Goal: Ask a question

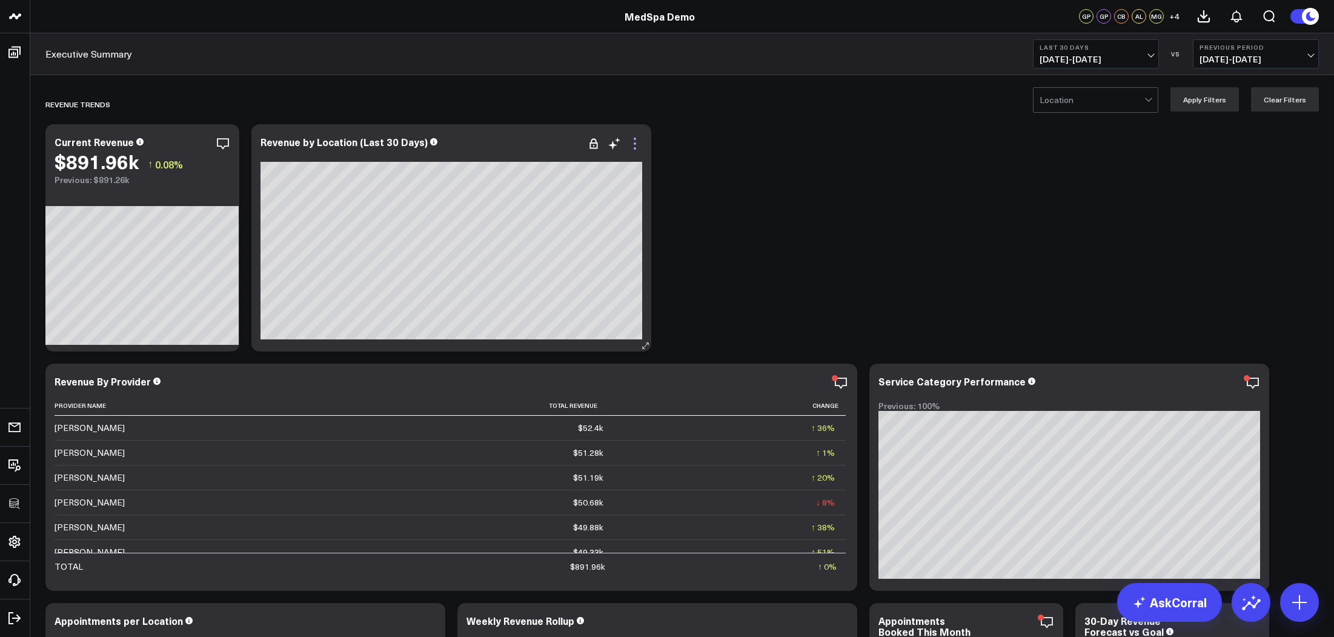
click at [634, 147] on icon at bounding box center [635, 143] width 15 height 15
click at [203, 142] on icon at bounding box center [202, 143] width 15 height 15
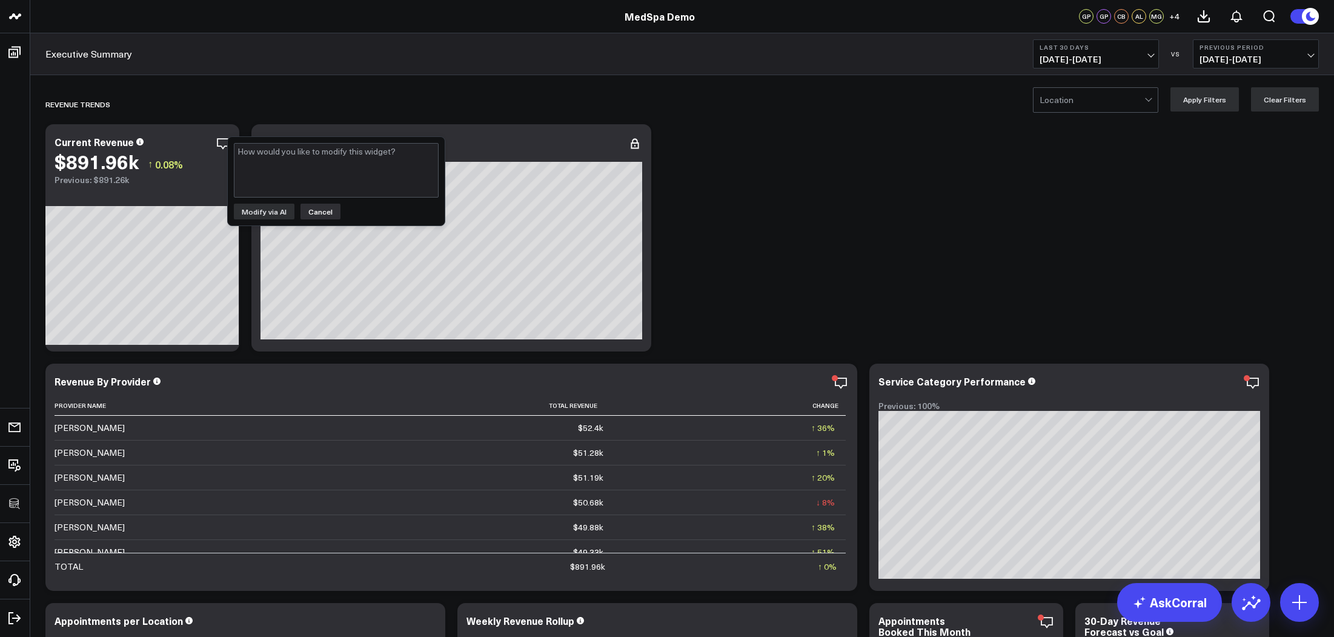
click at [315, 211] on button "Cancel" at bounding box center [321, 212] width 40 height 16
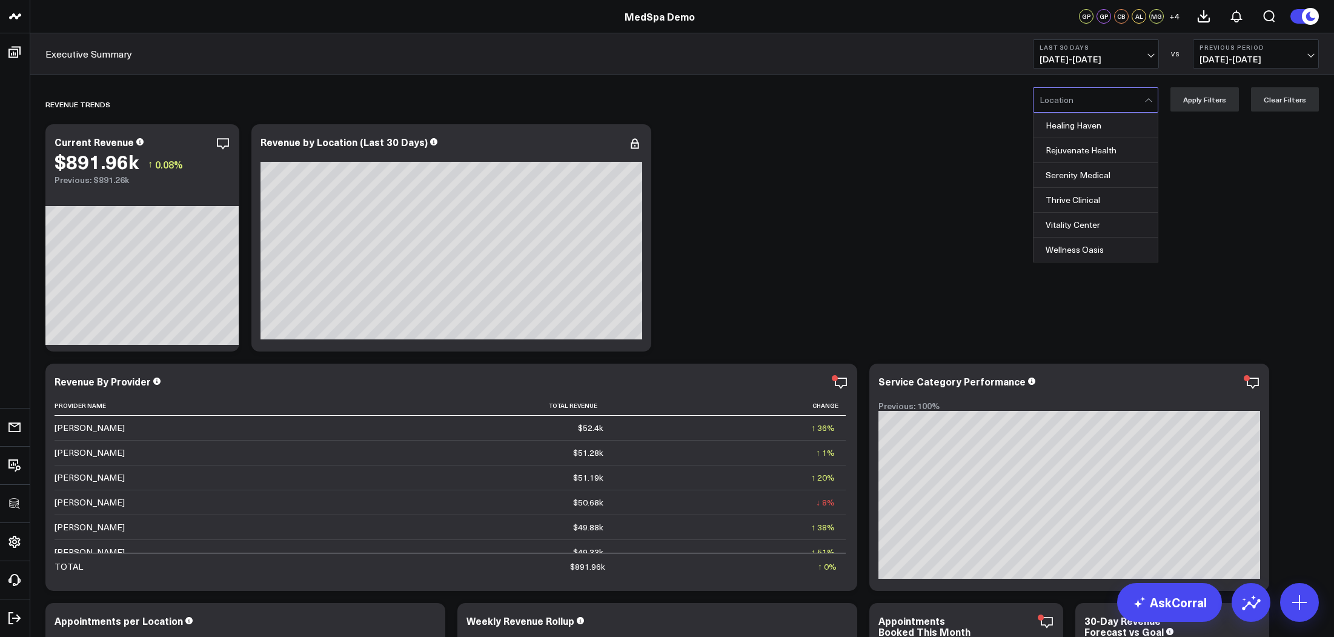
click at [1082, 103] on div at bounding box center [1092, 100] width 105 height 24
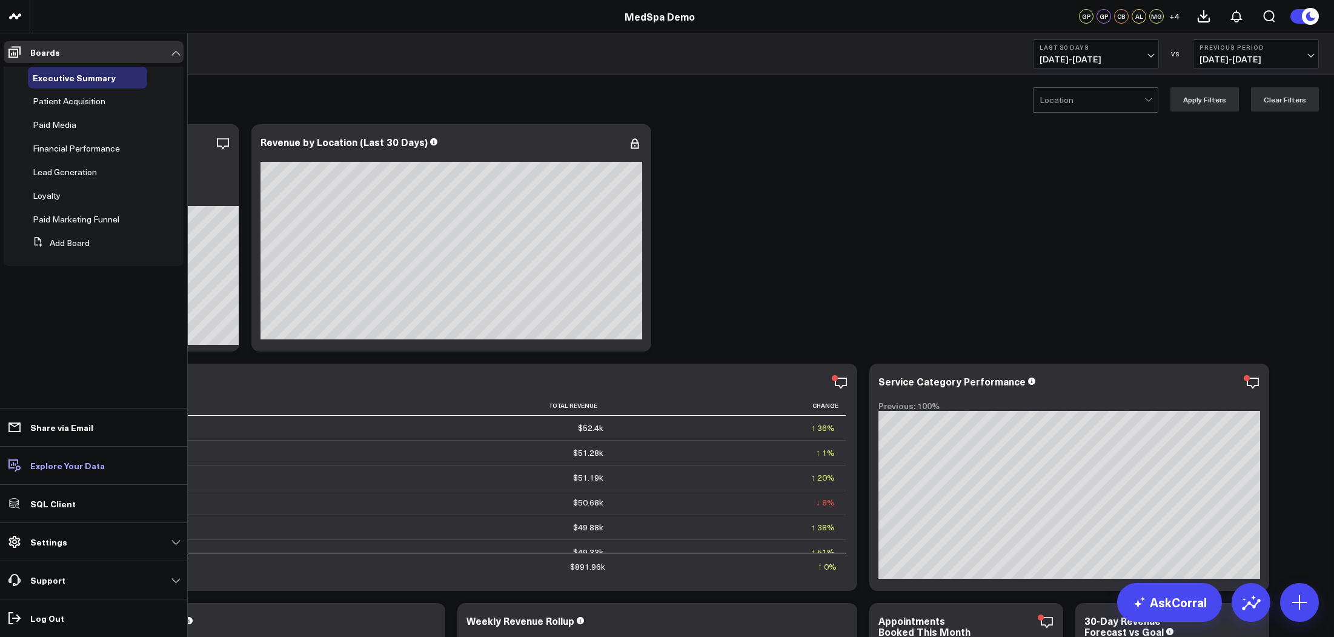
click at [56, 467] on p "Explore Your Data" at bounding box center [67, 466] width 75 height 10
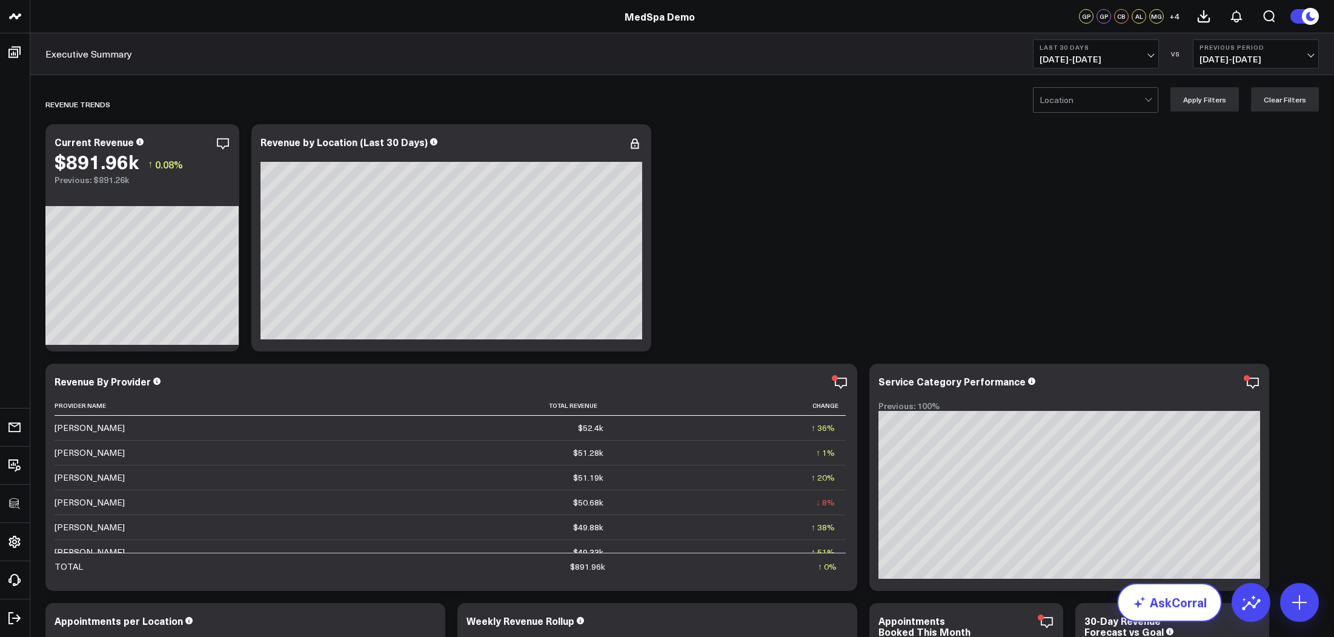
click at [1166, 604] on link "AskCorral" at bounding box center [1169, 602] width 105 height 39
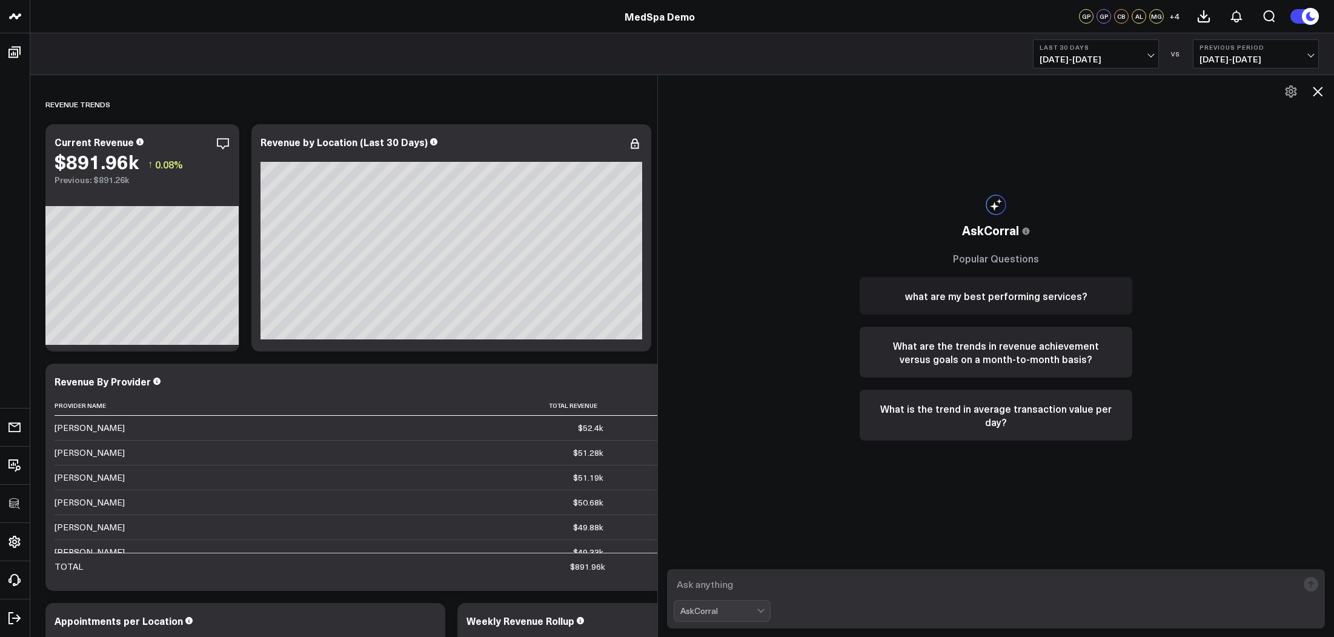
click at [941, 300] on button "what are my best performing services?" at bounding box center [996, 296] width 273 height 38
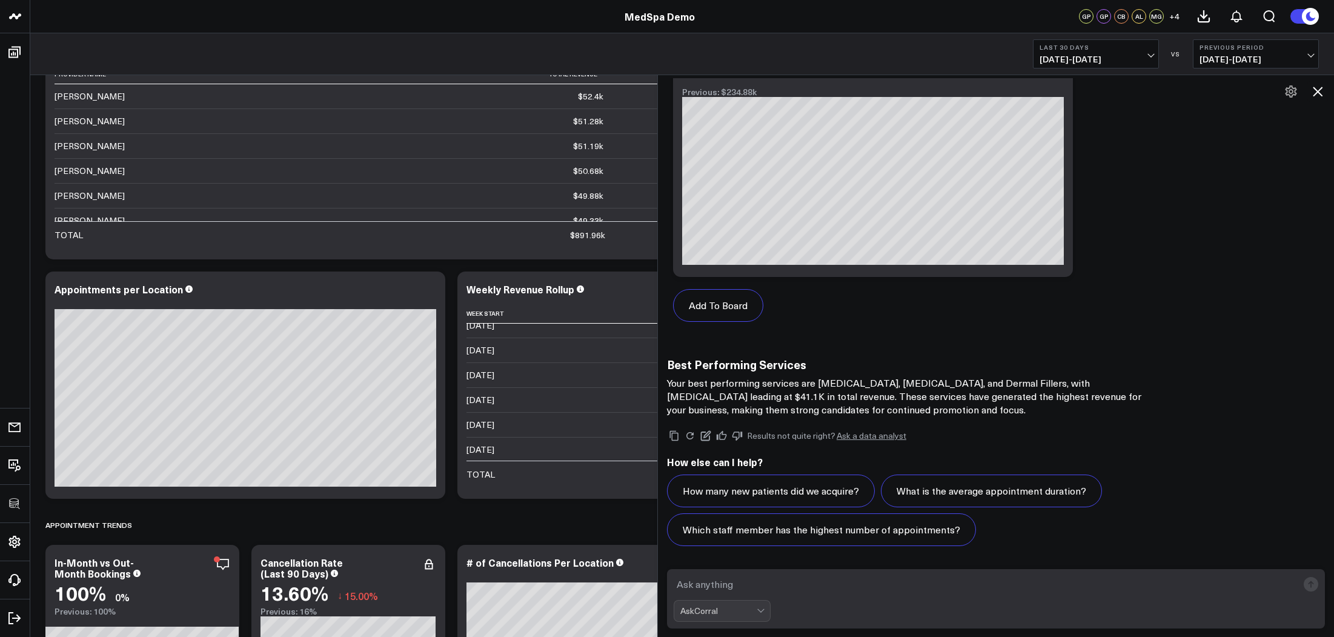
scroll to position [336, 0]
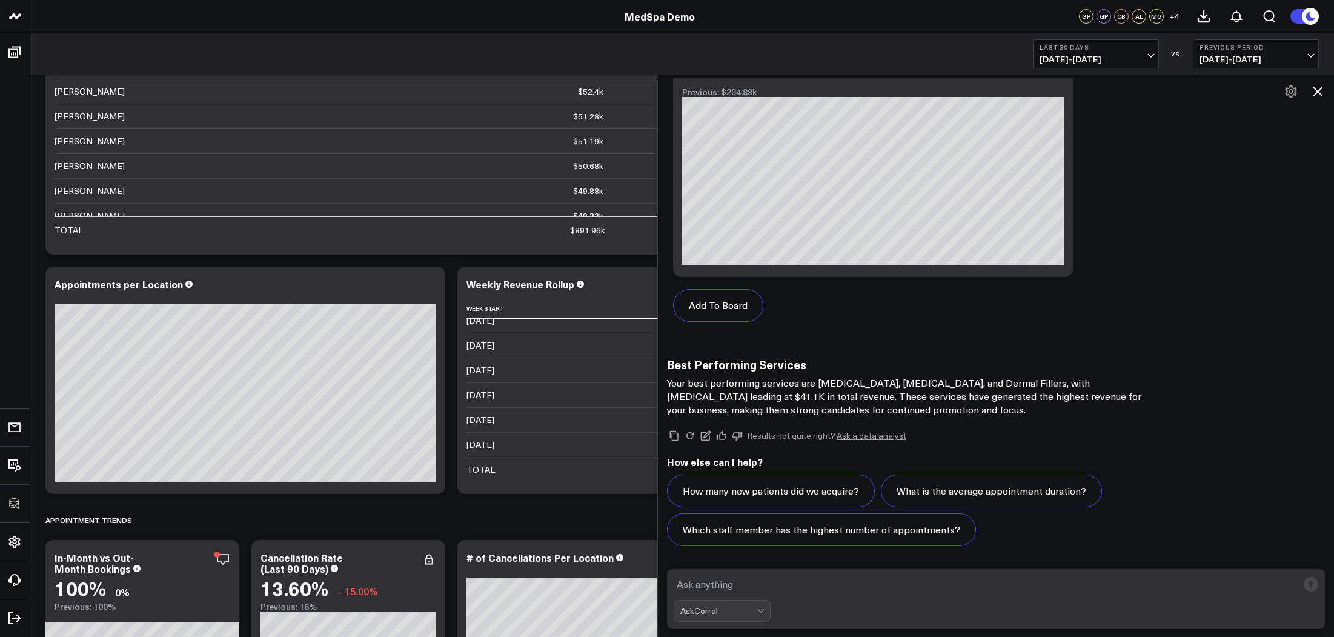
click at [1306, 94] on icon at bounding box center [1318, 91] width 15 height 15
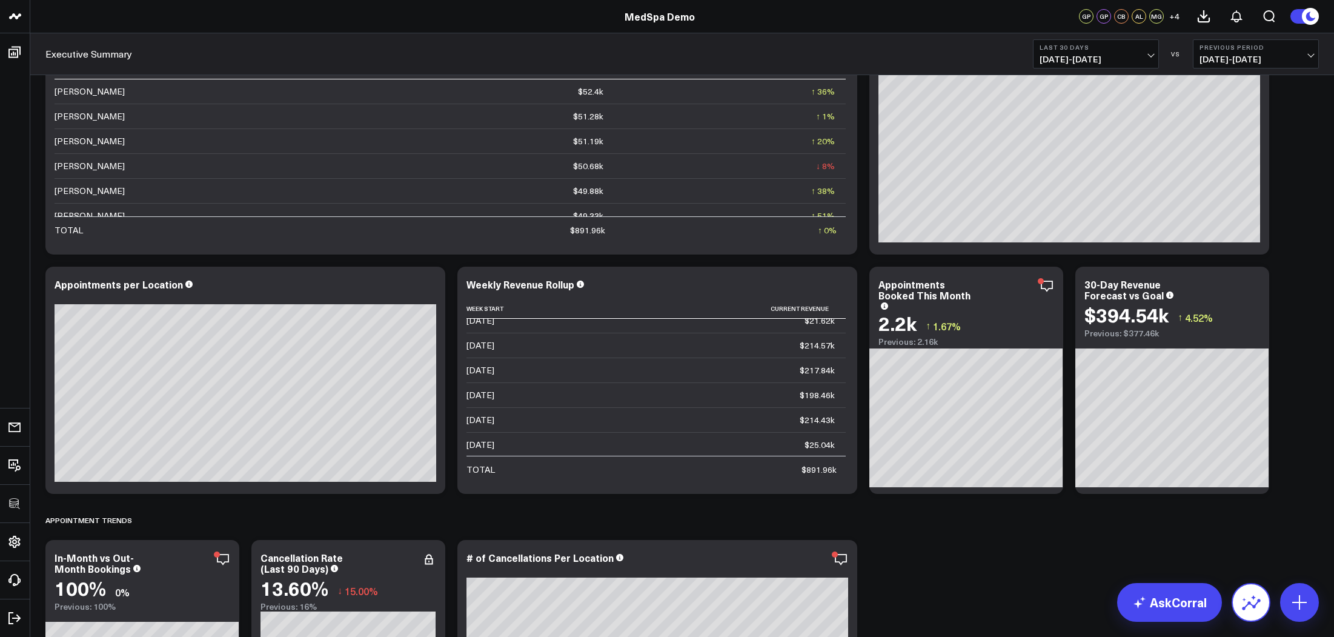
click at [1253, 601] on icon at bounding box center [1251, 602] width 19 height 19
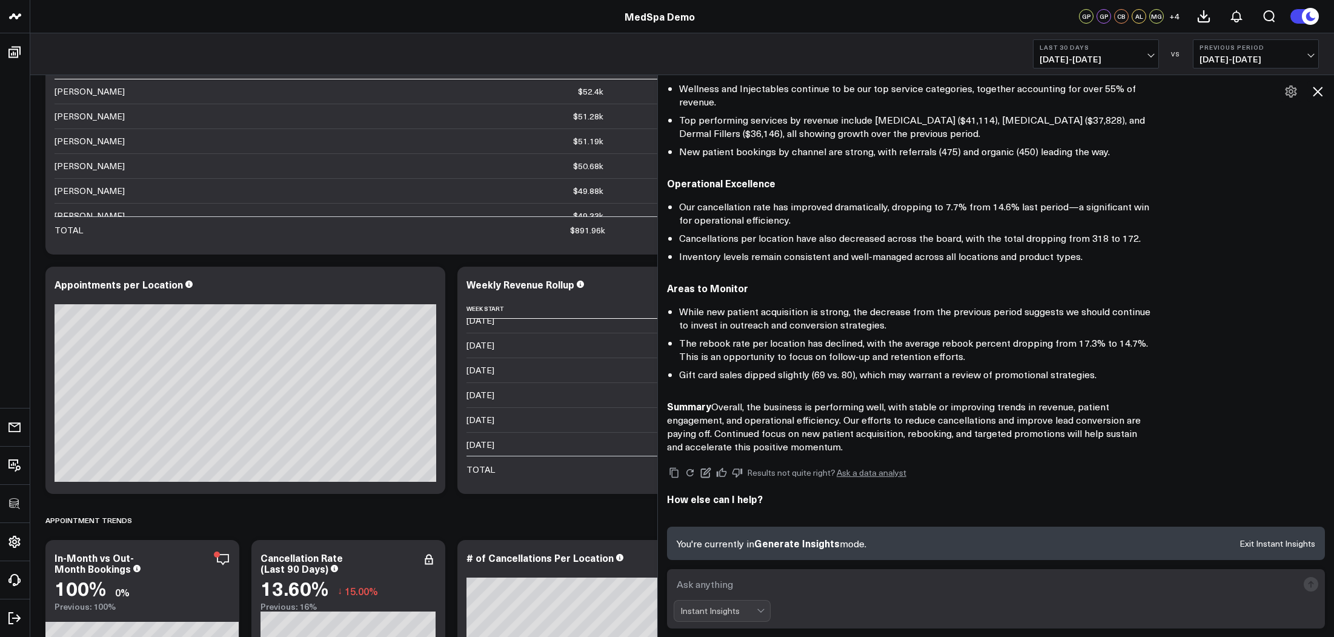
scroll to position [499, 0]
